Goal: Task Accomplishment & Management: Manage account settings

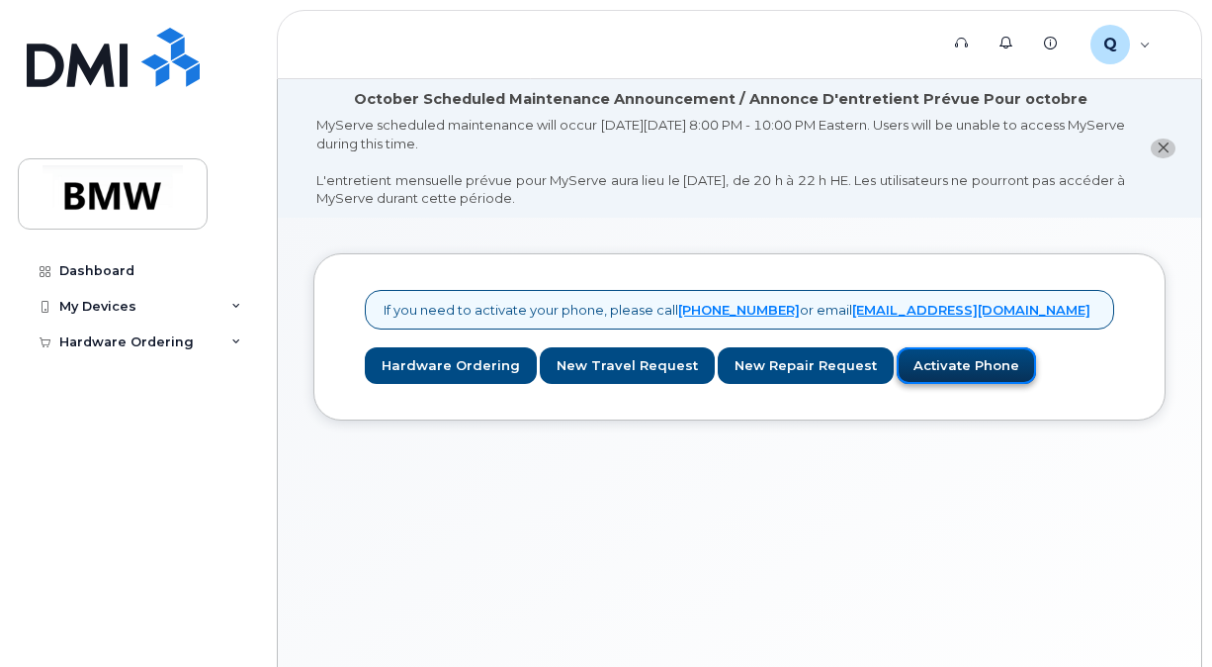
click at [938, 362] on link "Activate Phone" at bounding box center [966, 365] width 139 height 37
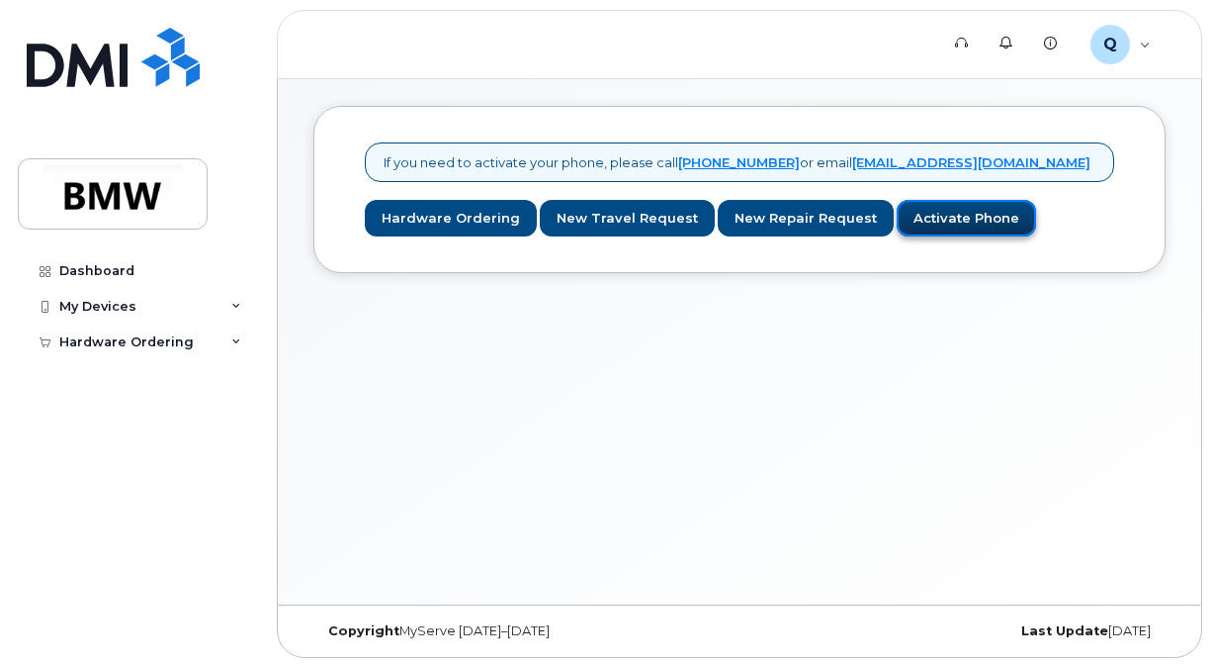
click at [926, 223] on link "Activate Phone" at bounding box center [966, 218] width 139 height 37
click at [160, 311] on div "My Devices" at bounding box center [137, 307] width 239 height 36
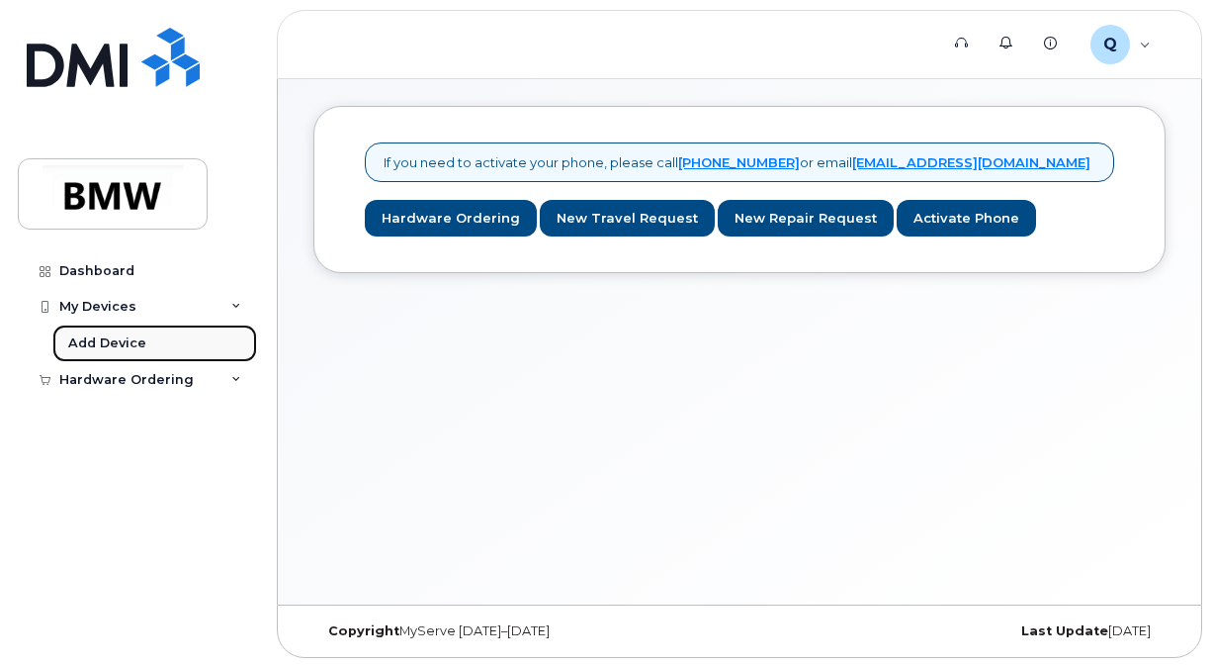
click at [131, 339] on div "Add Device" at bounding box center [107, 343] width 78 height 18
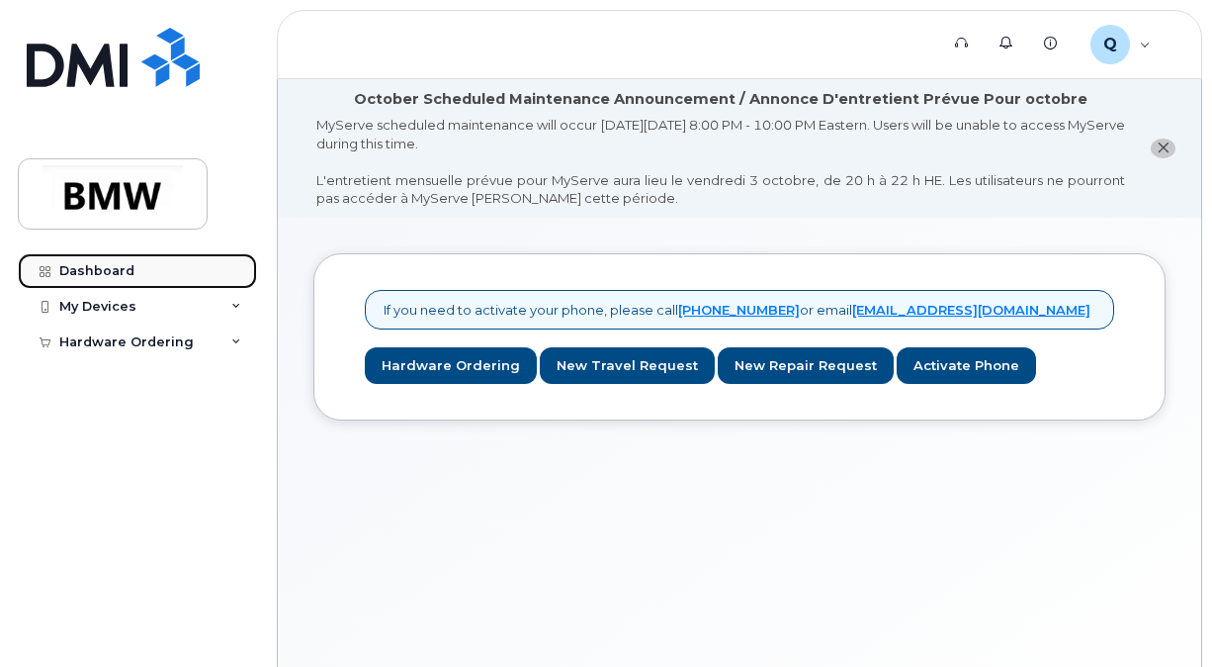
click at [119, 276] on div "Dashboard" at bounding box center [96, 271] width 75 height 16
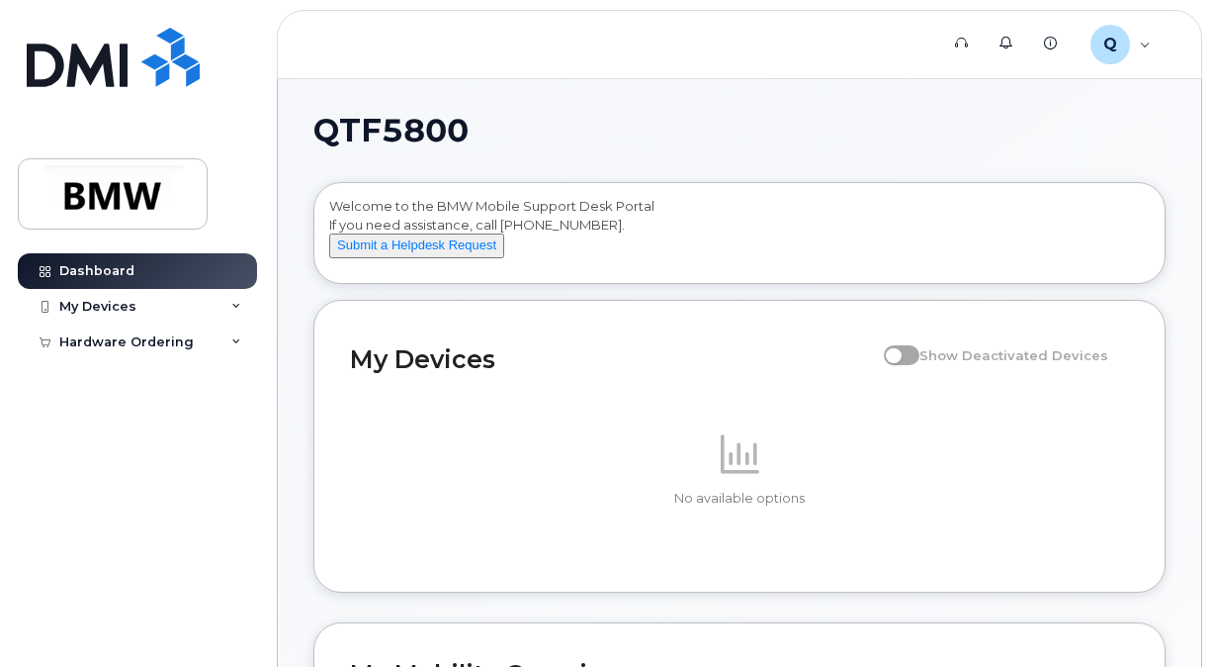
click at [910, 365] on span at bounding box center [902, 355] width 36 height 20
click at [916, 365] on span at bounding box center [902, 355] width 36 height 20
